Goal: Task Accomplishment & Management: Use online tool/utility

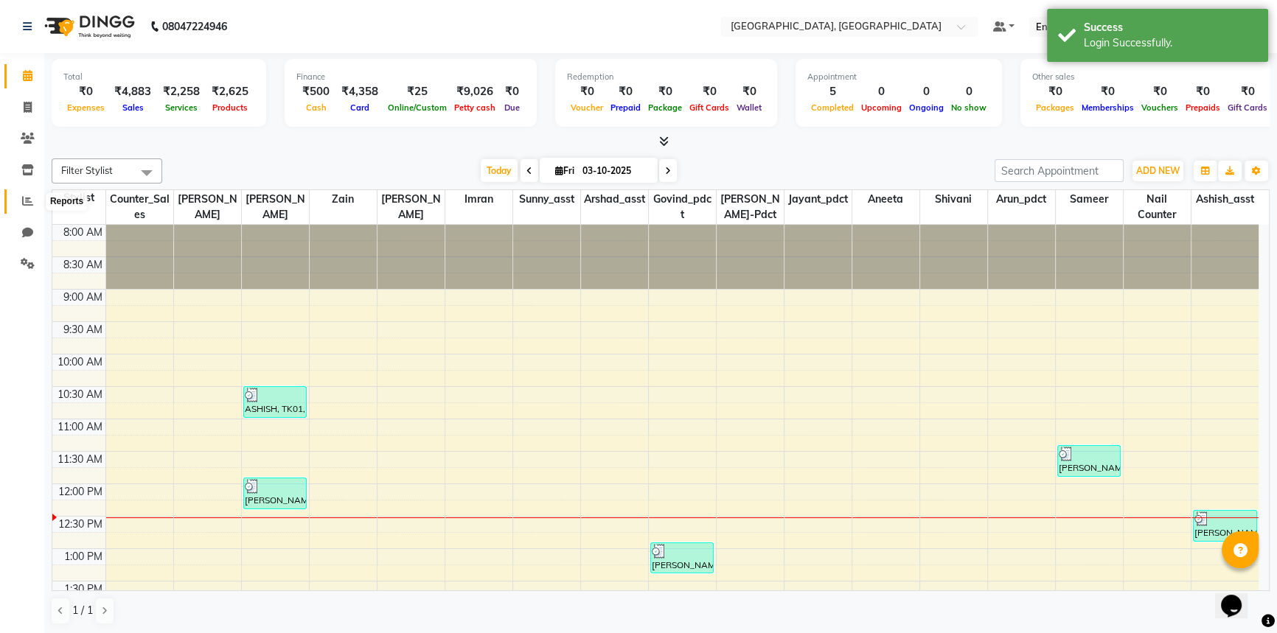
click at [15, 198] on span at bounding box center [28, 201] width 26 height 17
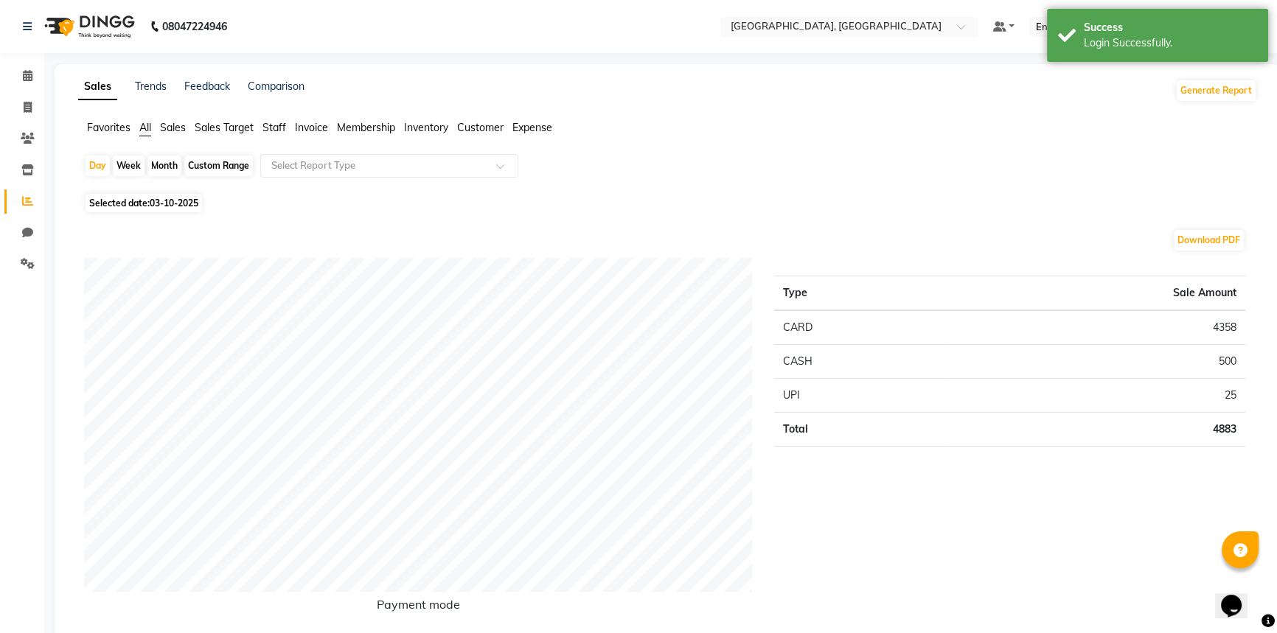
click at [201, 163] on div "Custom Range" at bounding box center [218, 166] width 69 height 21
select select "10"
select select "2025"
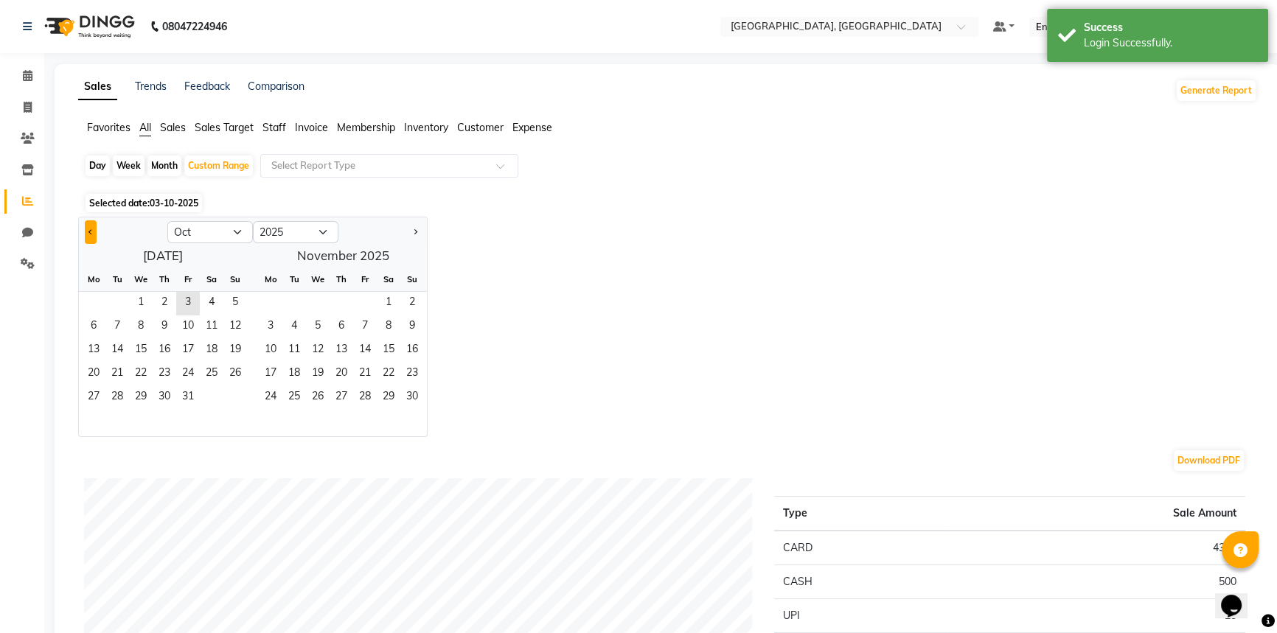
click at [85, 228] on button "Previous month" at bounding box center [91, 232] width 12 height 24
select select "9"
drag, startPoint x: 186, startPoint y: 377, endPoint x: 238, endPoint y: 377, distance: 52.4
click at [238, 377] on div "22 23 24 25 26 27 28" at bounding box center [163, 375] width 168 height 24
drag, startPoint x: 180, startPoint y: 367, endPoint x: 190, endPoint y: 368, distance: 10.3
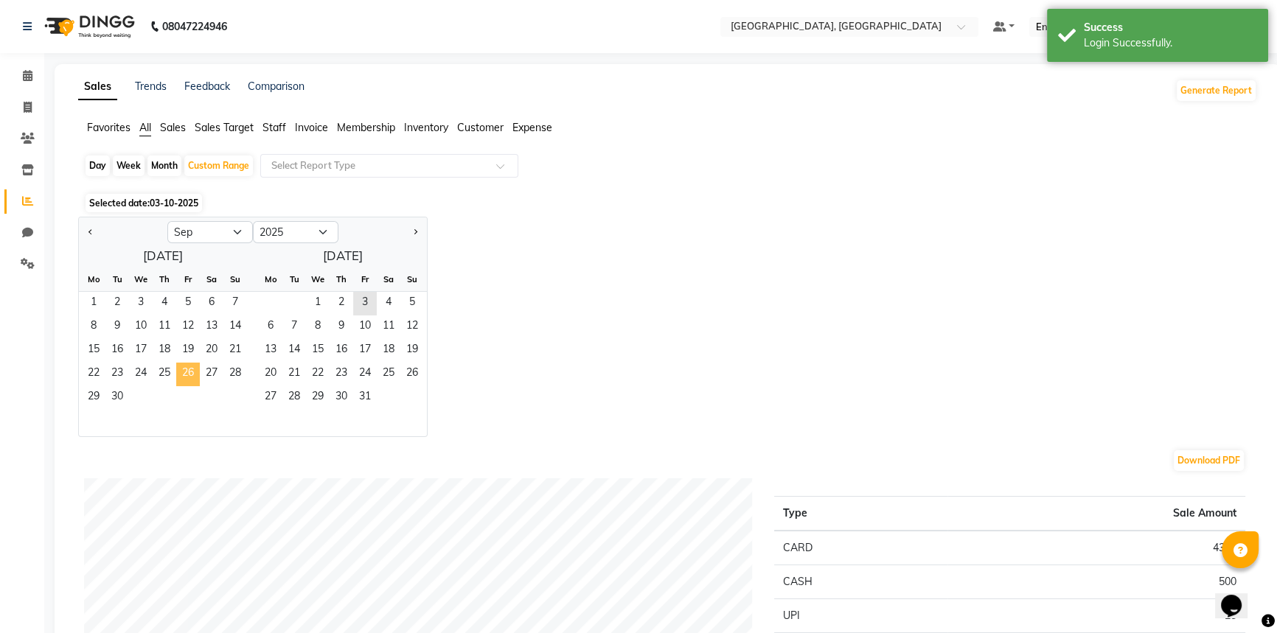
click at [183, 368] on span "26" at bounding box center [188, 375] width 24 height 24
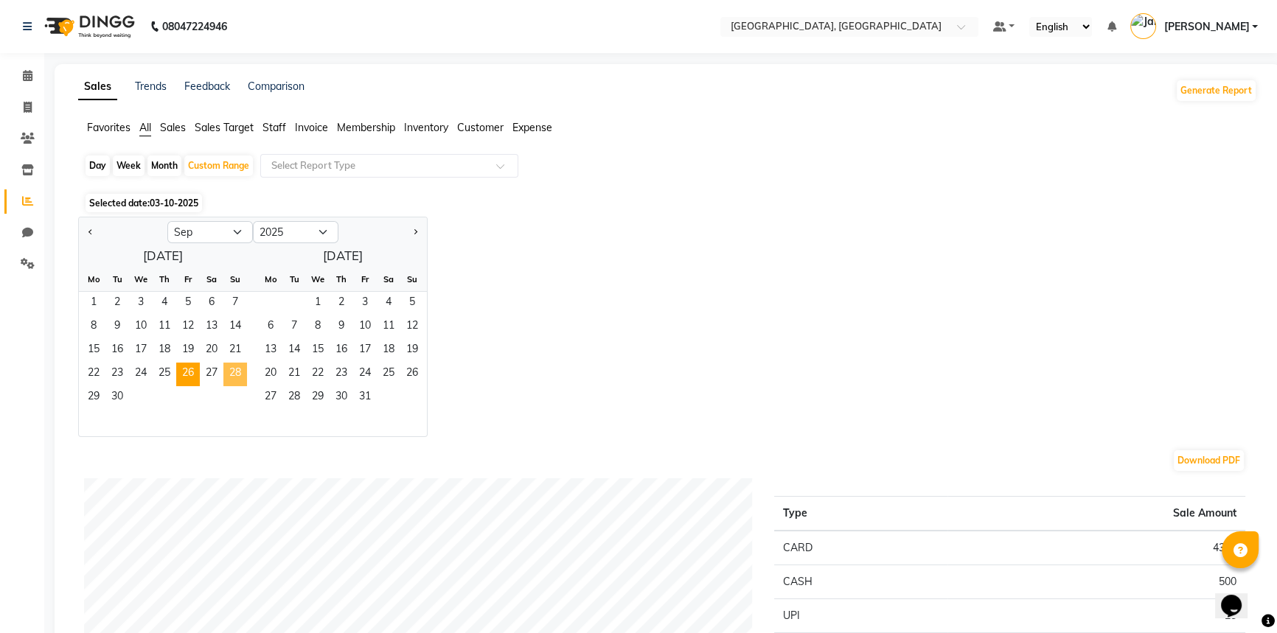
click at [240, 369] on span "28" at bounding box center [235, 375] width 24 height 24
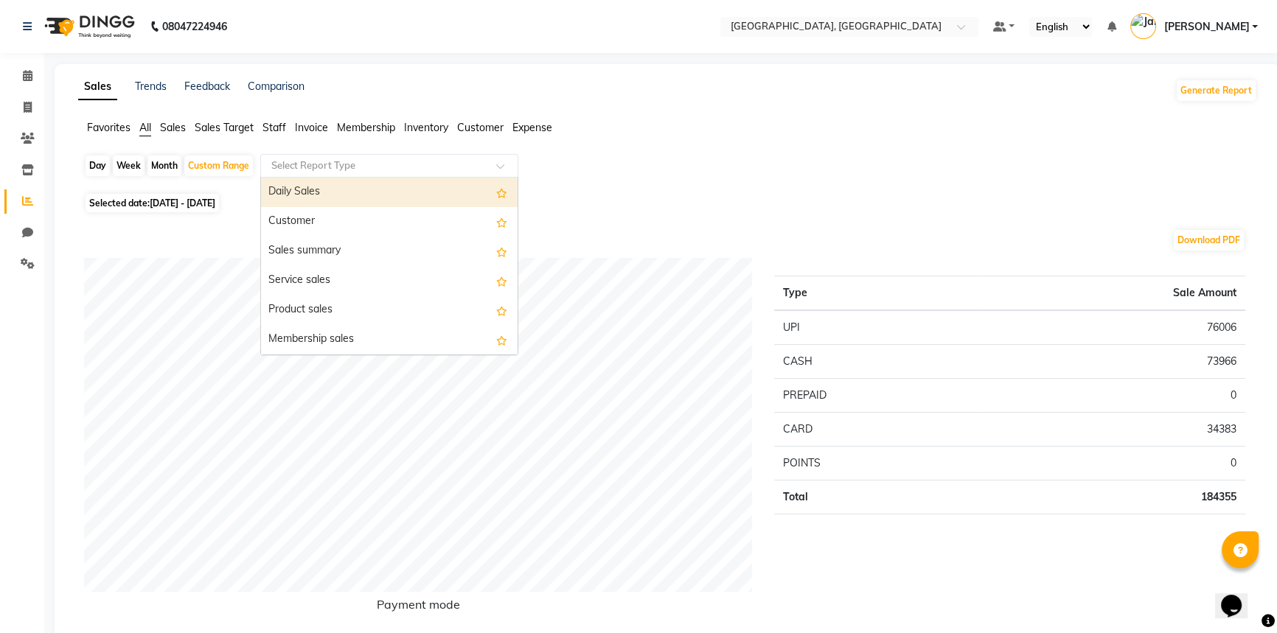
click at [338, 163] on input "text" at bounding box center [374, 166] width 212 height 15
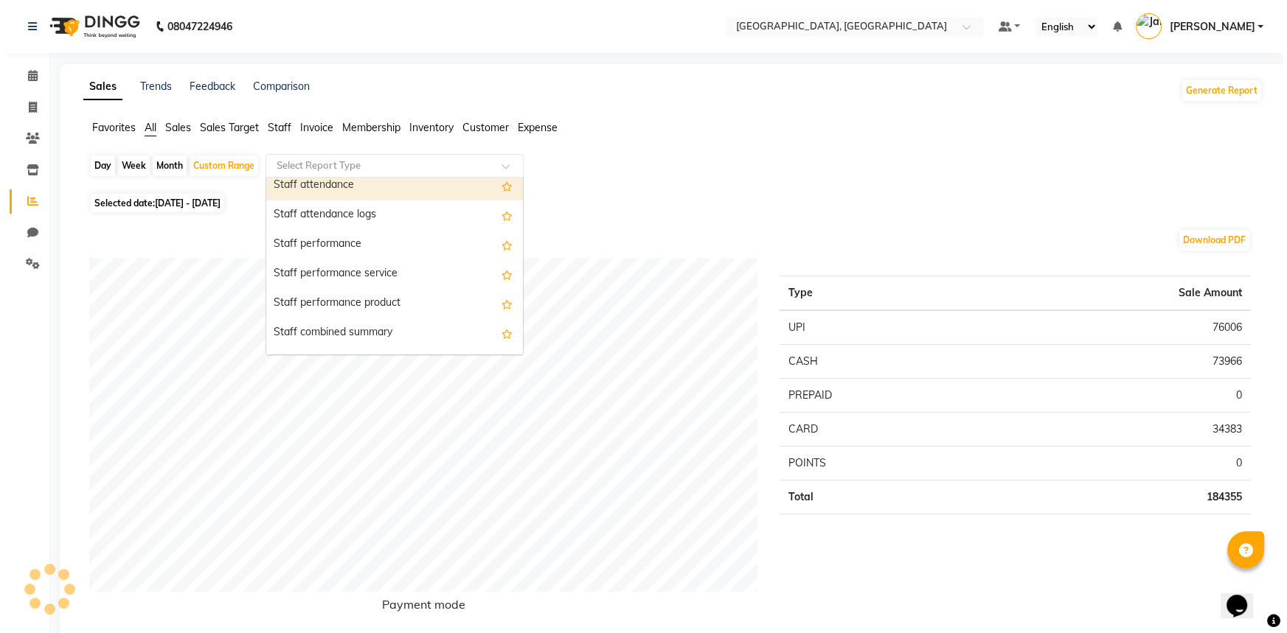
scroll to position [603, 0]
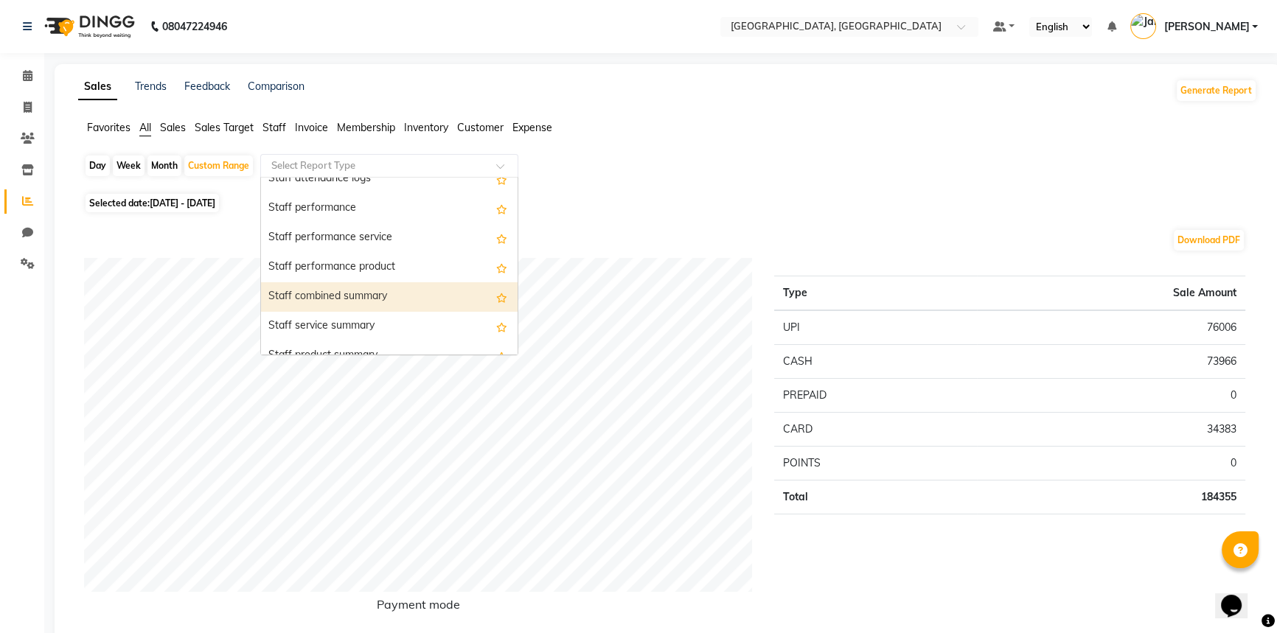
click at [386, 291] on div "Staff combined summary" at bounding box center [389, 296] width 257 height 29
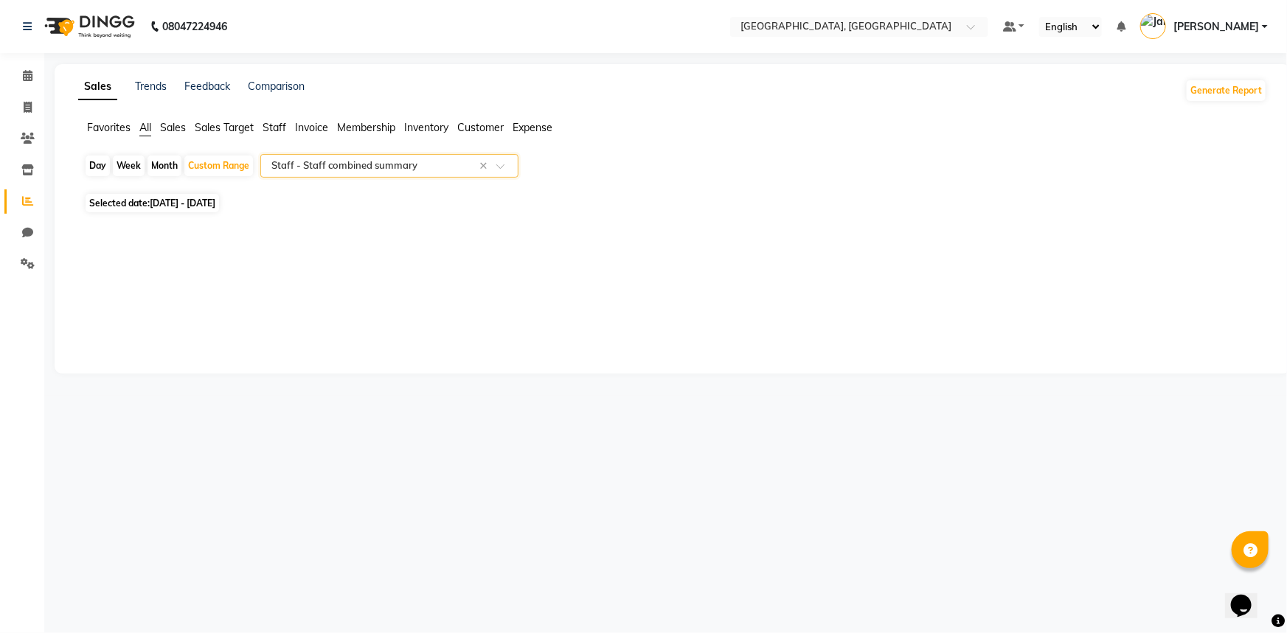
select select "full_report"
select select "csv"
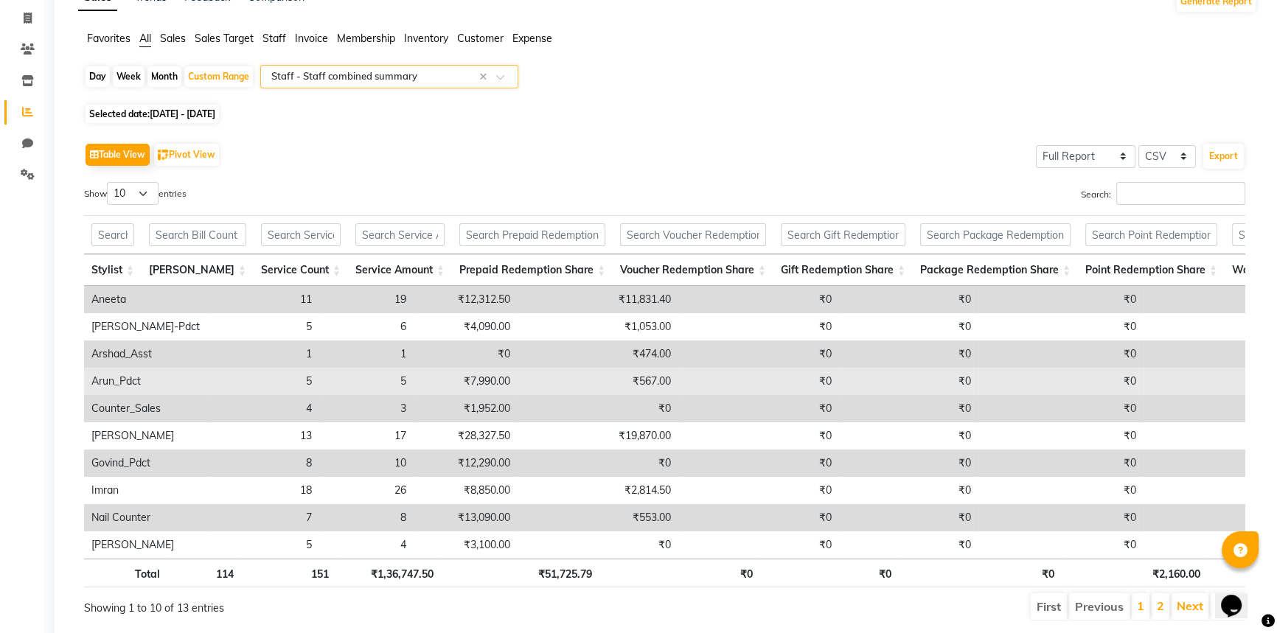
scroll to position [145, 0]
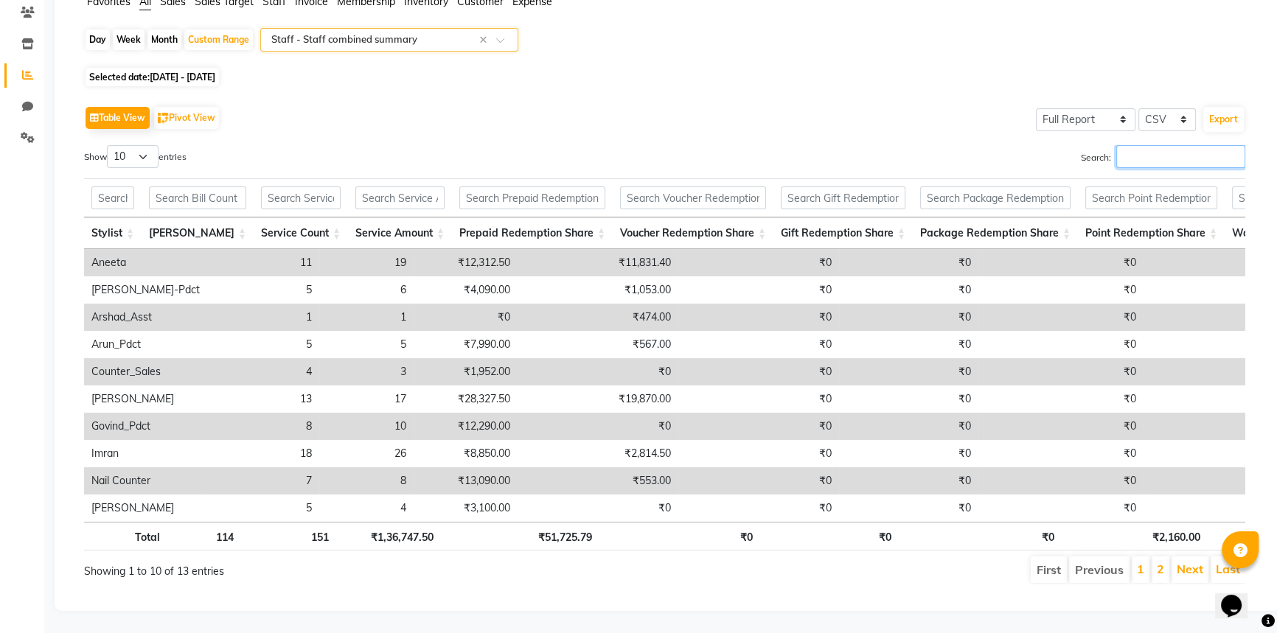
click at [1172, 145] on input "Search:" at bounding box center [1180, 156] width 129 height 23
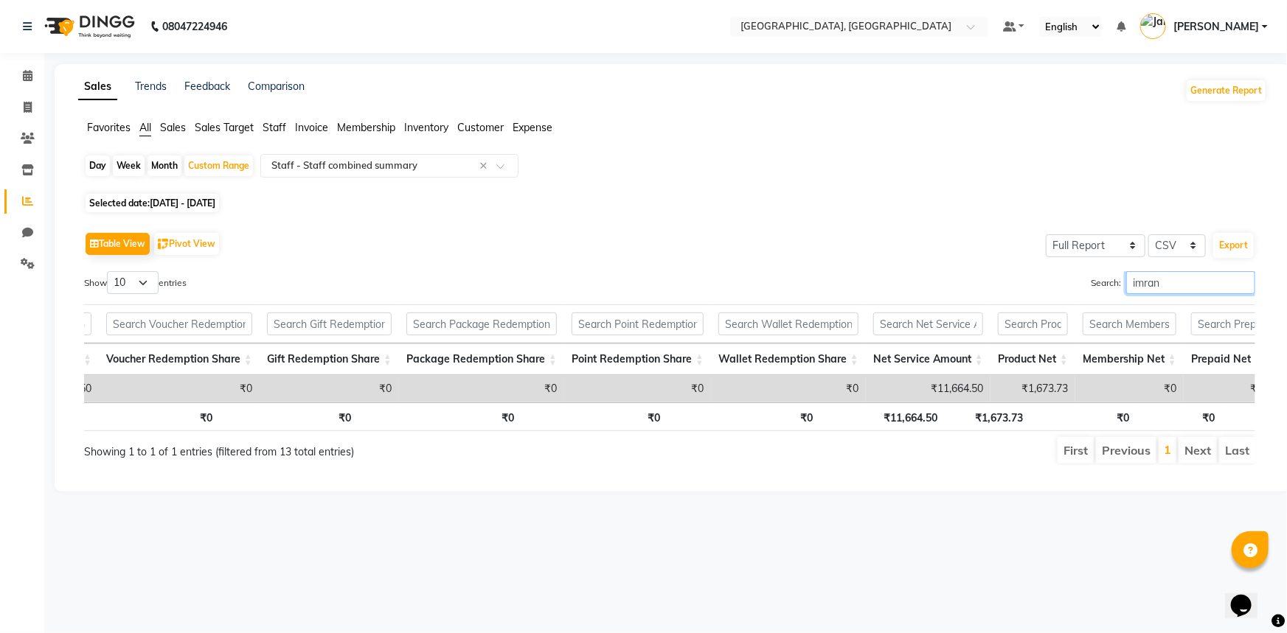
scroll to position [0, 0]
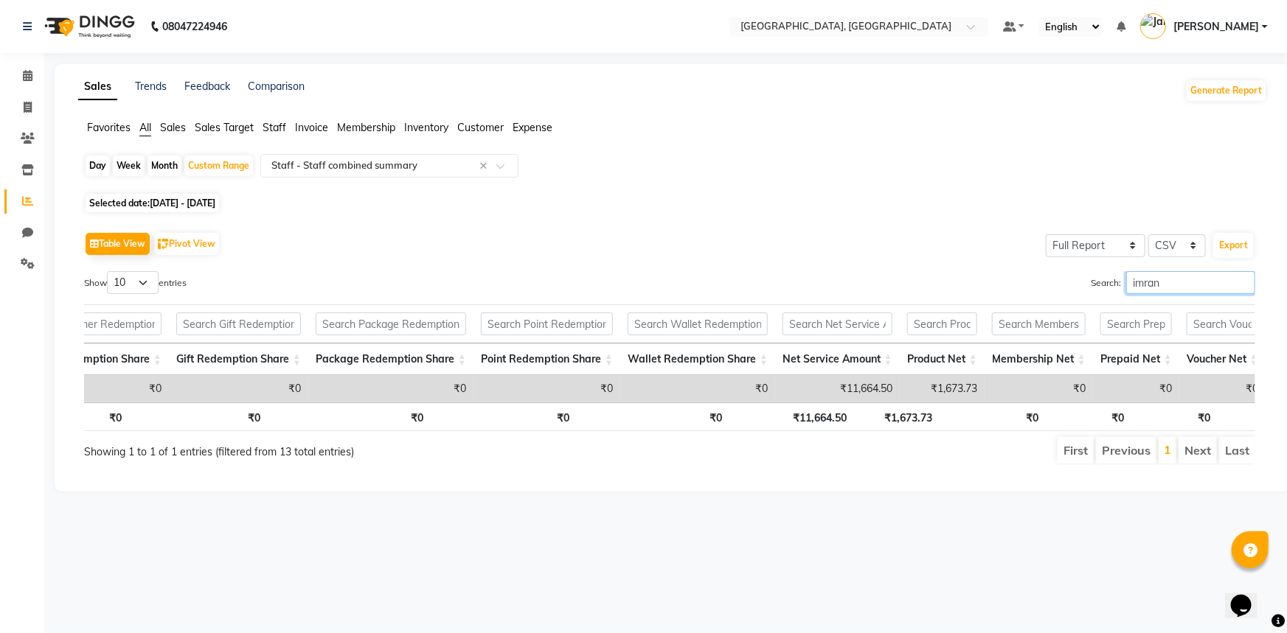
type input "imran"
